Goal: Task Accomplishment & Management: Manage account settings

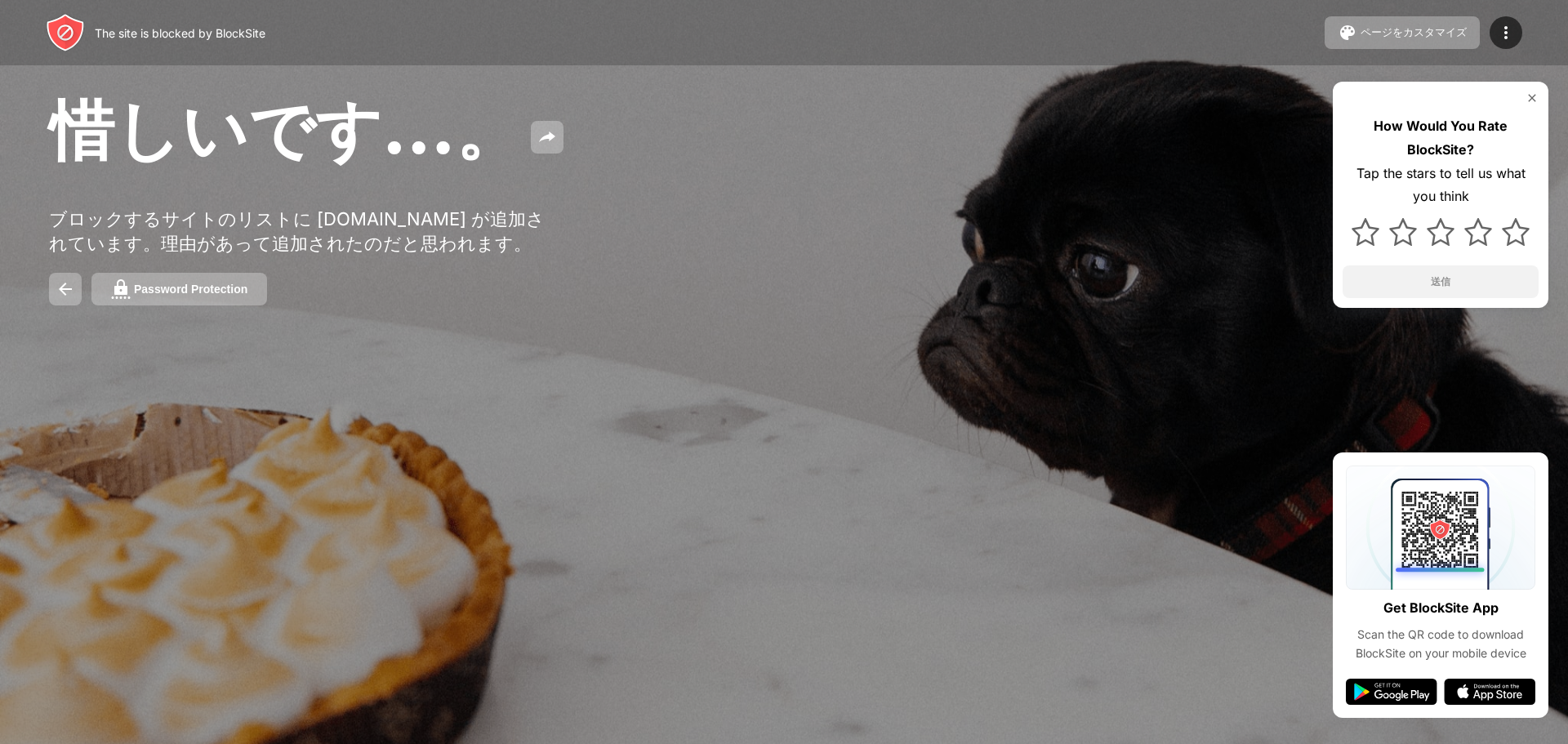
drag, startPoint x: 0, startPoint y: 0, endPoint x: 1363, endPoint y: 334, distance: 1403.1
click at [1363, 334] on div "惜しいです…。 ブロックするサイトのリストに [DOMAIN_NAME] が追加されています。理由があって追加されたのだと思われます。 Password Pr…" at bounding box center [784, 197] width 1568 height 394
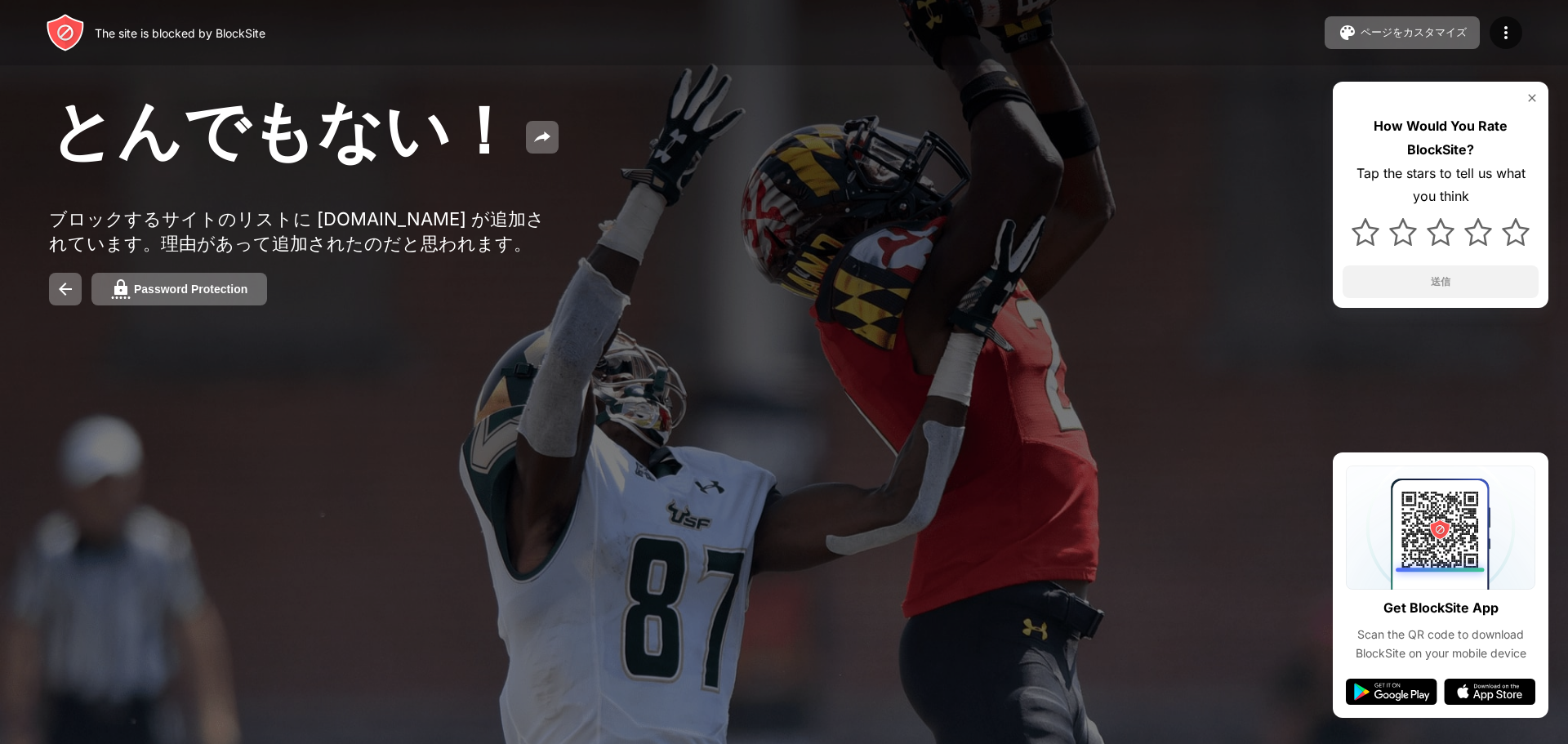
click at [407, 305] on div "Password Protection" at bounding box center [784, 289] width 1470 height 33
